Goal: Navigation & Orientation: Find specific page/section

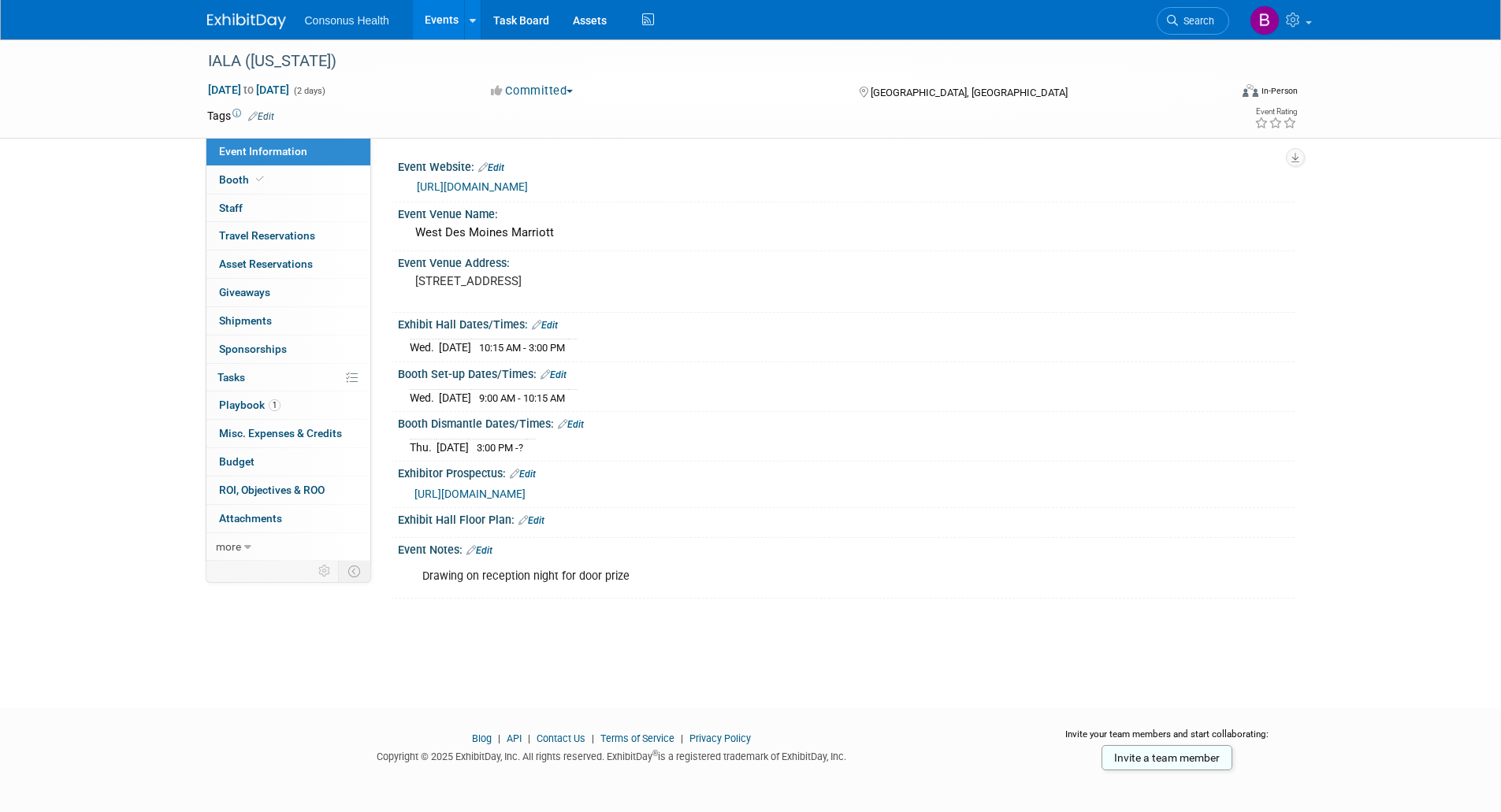
click at [437, 15] on link "Events" at bounding box center [441, 19] width 57 height 40
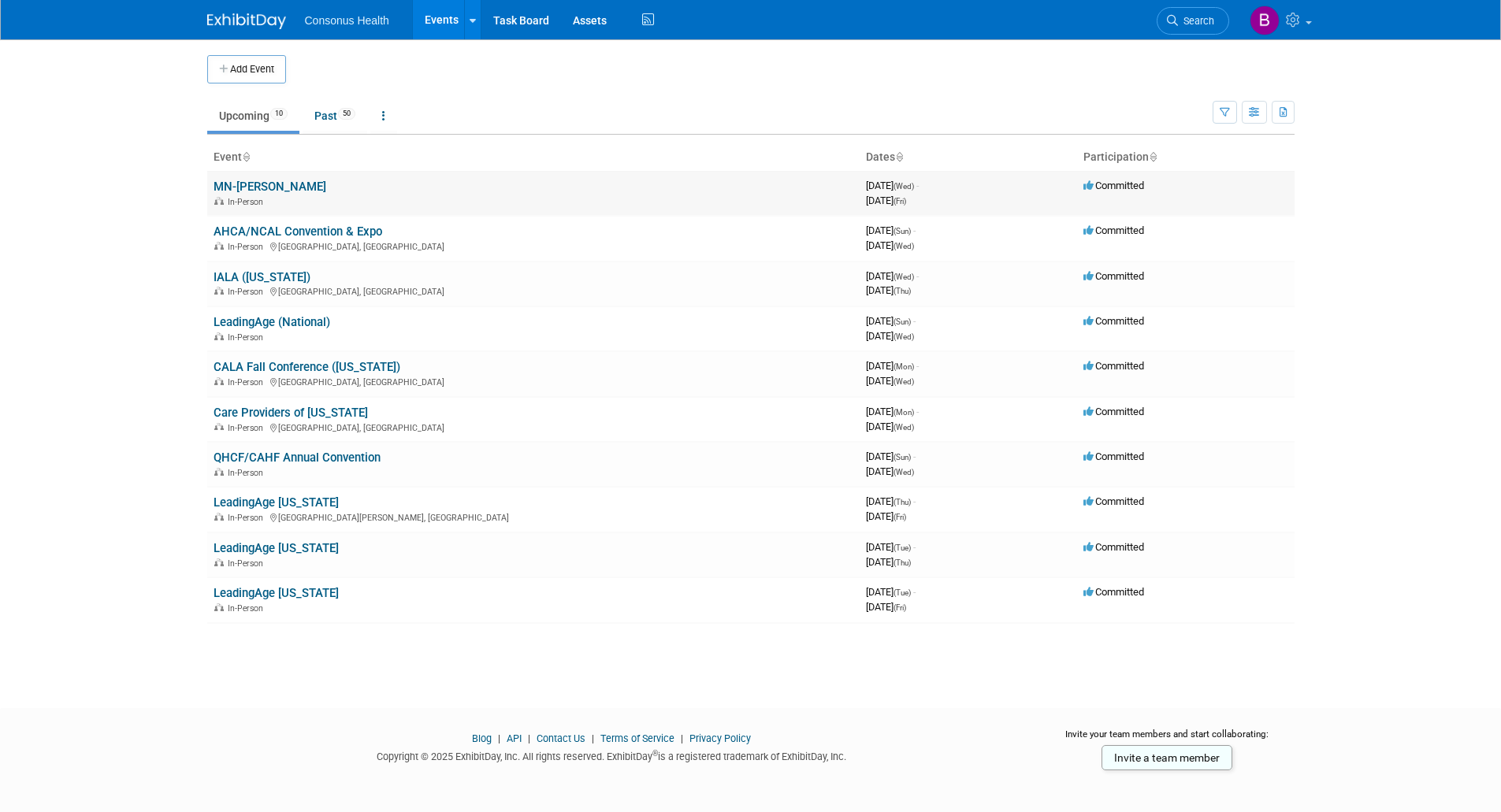
click at [240, 188] on link "MN-[PERSON_NAME]" at bounding box center [269, 187] width 112 height 15
